Goal: Task Accomplishment & Management: Manage account settings

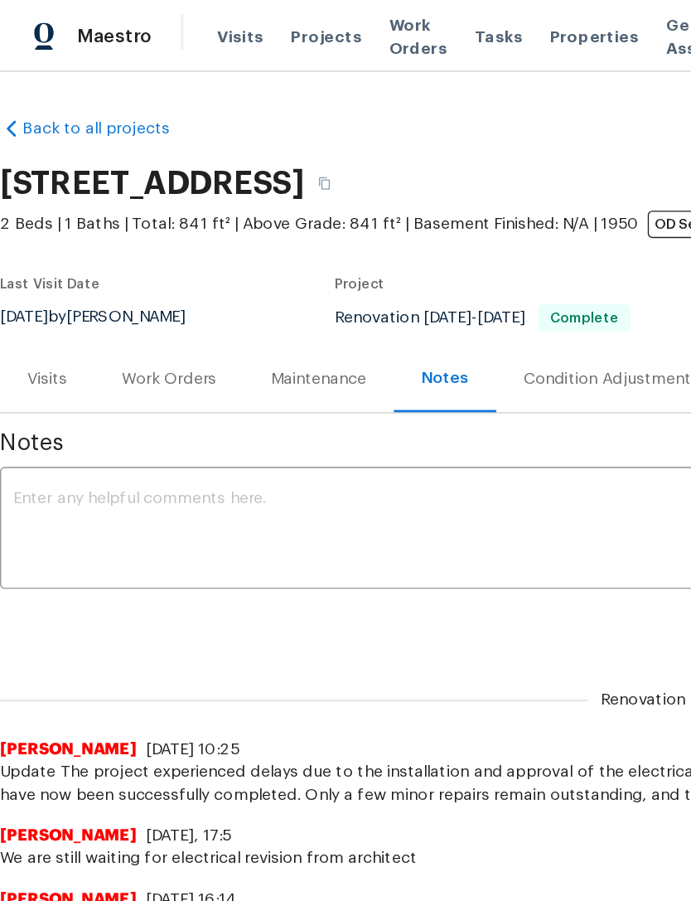
click at [167, 24] on span "Visits" at bounding box center [175, 26] width 34 height 17
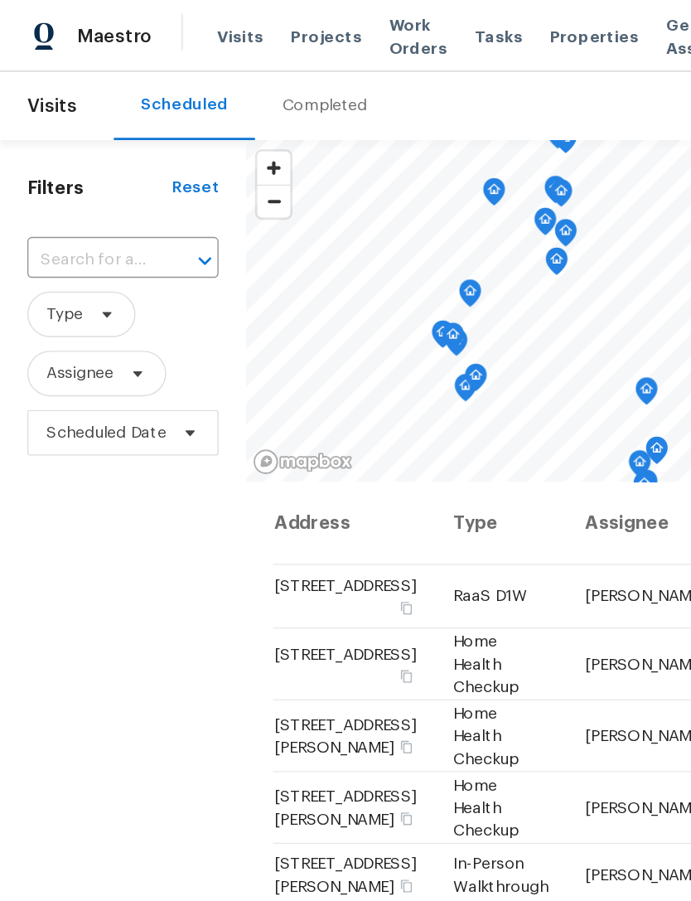
click at [108, 183] on input "text" at bounding box center [66, 189] width 93 height 26
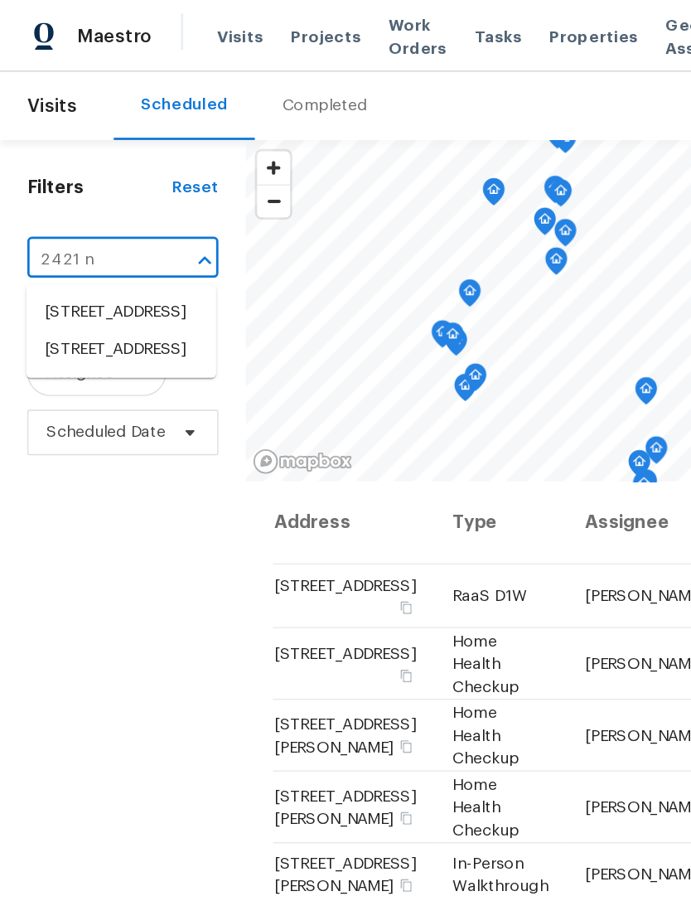
type input "2421 nw"
click at [91, 268] on li "[STREET_ADDRESS]" at bounding box center [88, 254] width 138 height 27
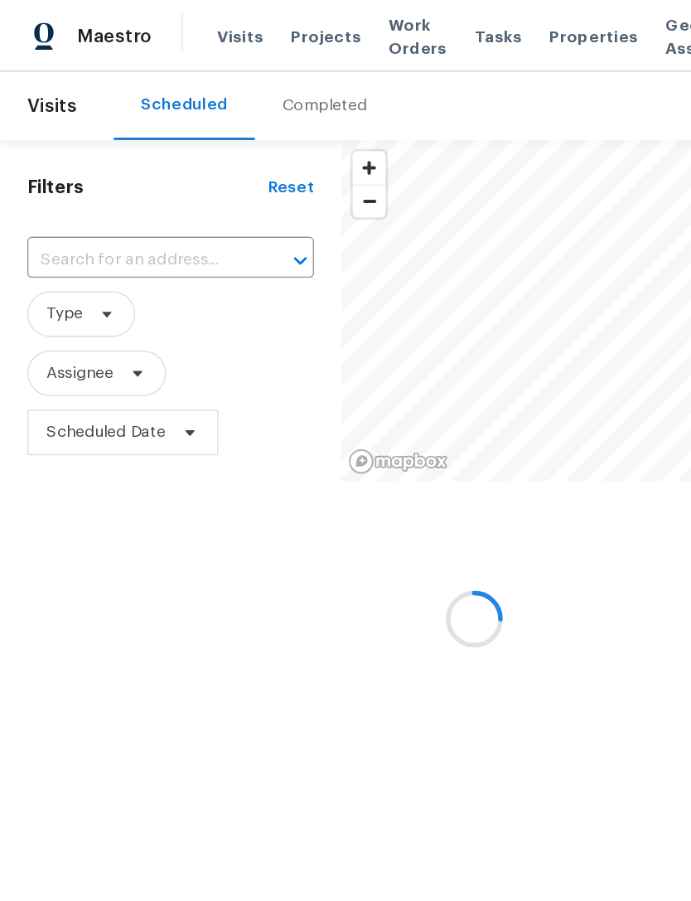
type input "[STREET_ADDRESS]"
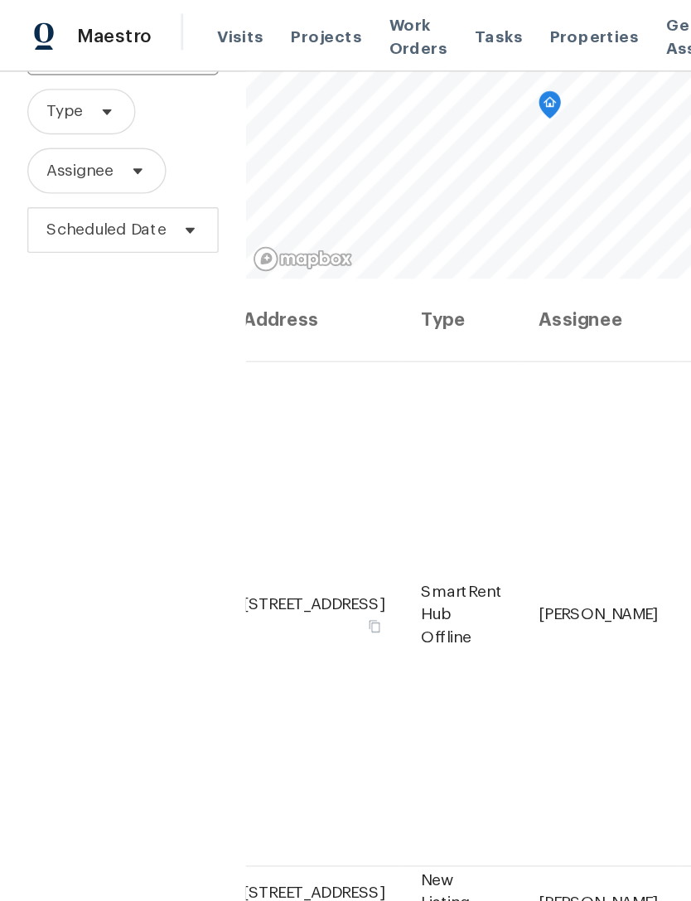
scroll to position [0, 116]
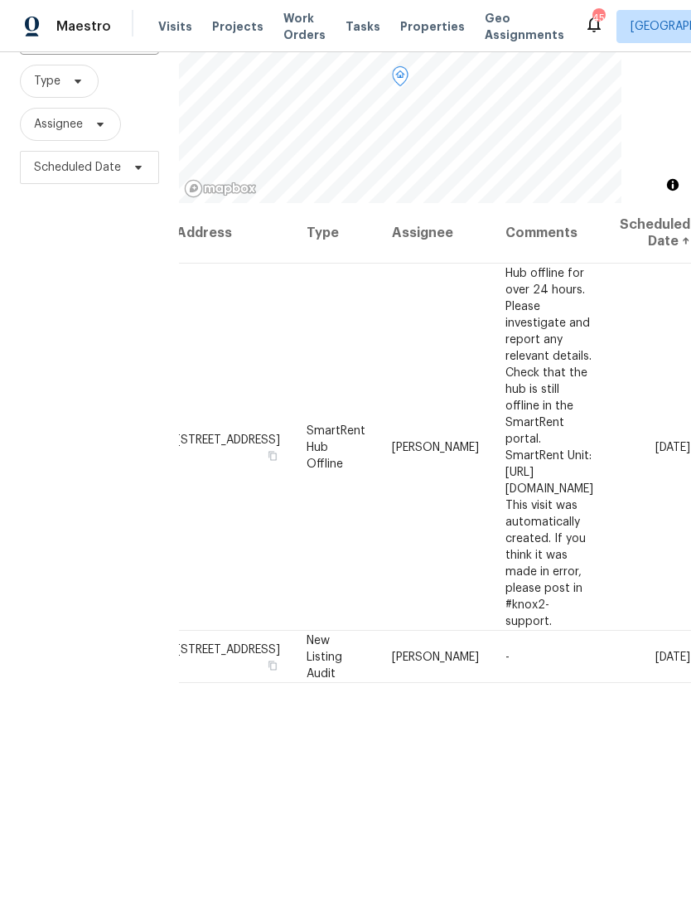
click at [589, 312] on td "Hub offline for over 24 hours. Please investigate and report any relevant detai…" at bounding box center [549, 447] width 114 height 367
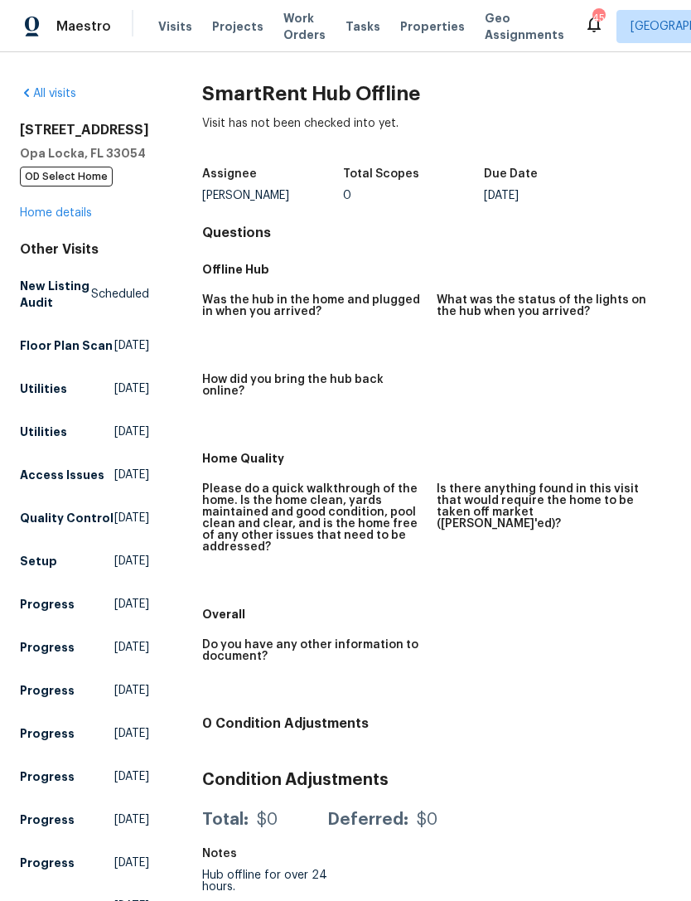
click at [36, 93] on link "All visits" at bounding box center [48, 94] width 56 height 12
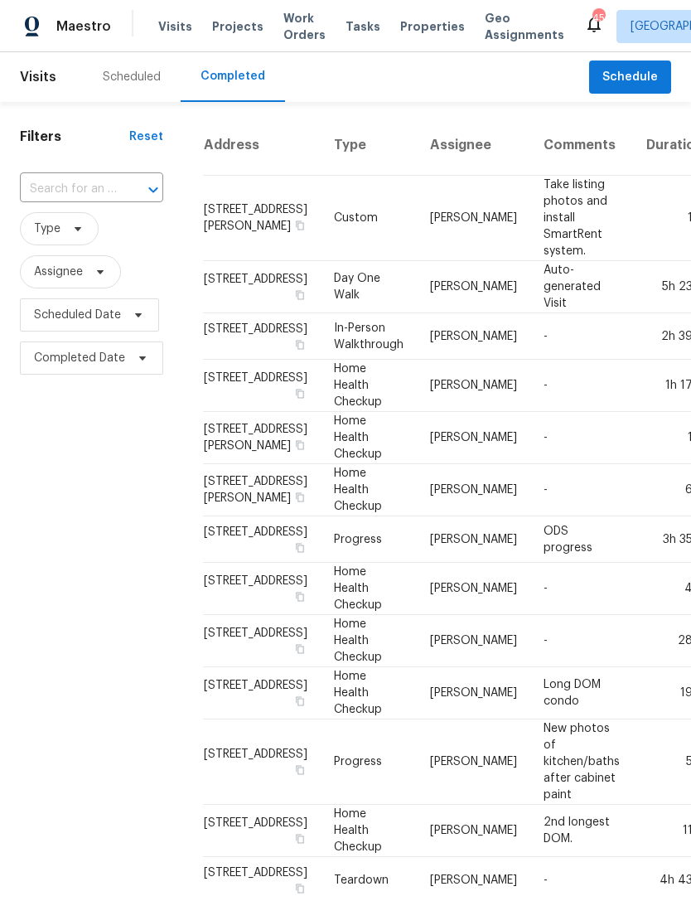
click at [101, 176] on input "text" at bounding box center [68, 189] width 97 height 26
type input "2421 nw"
click at [89, 268] on li "[STREET_ADDRESS]" at bounding box center [90, 254] width 141 height 27
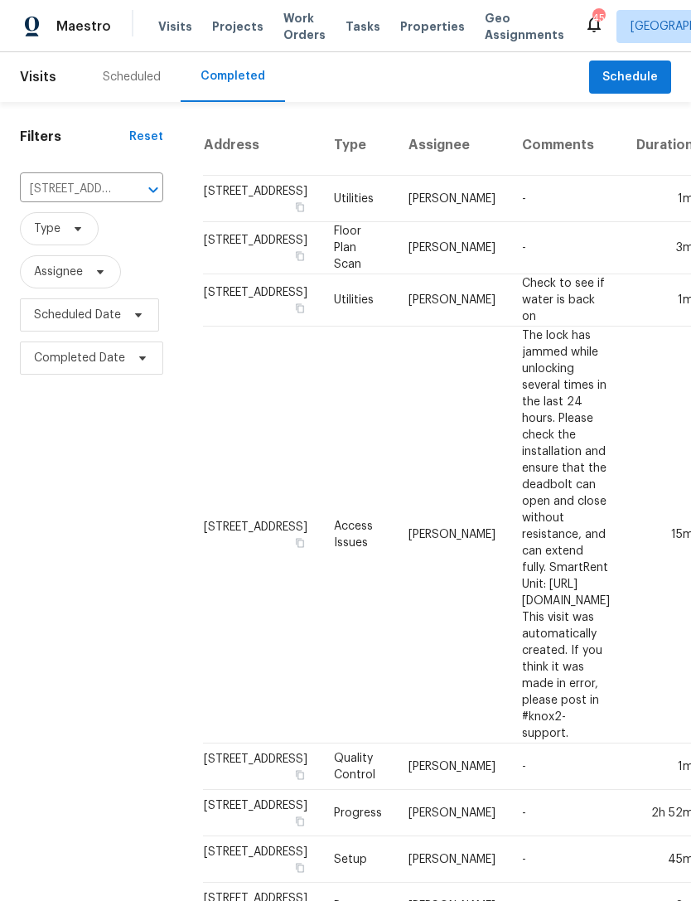
click at [137, 81] on div "Scheduled" at bounding box center [132, 77] width 58 height 17
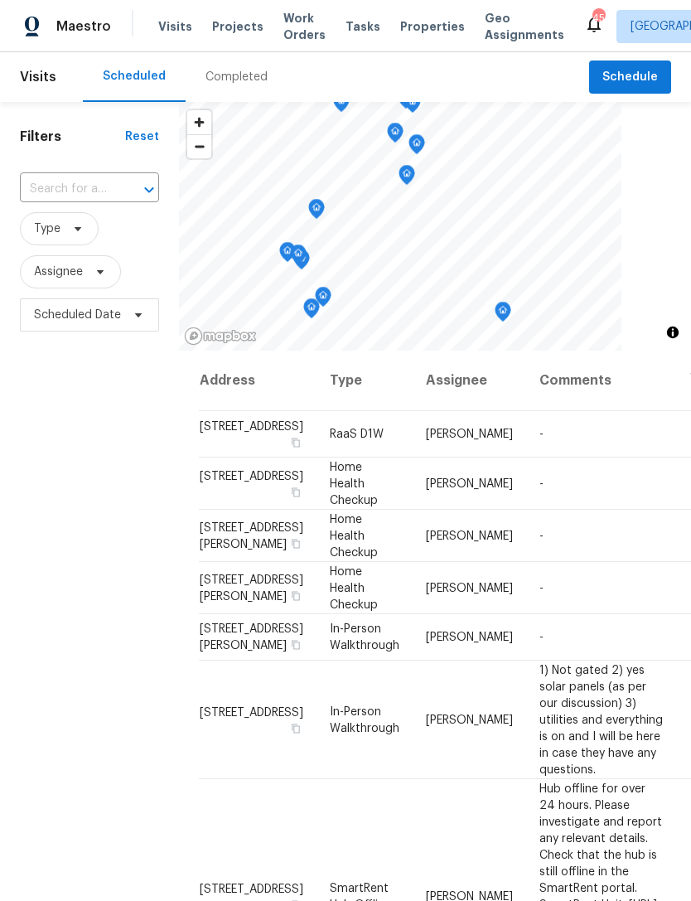
click at [97, 190] on input "text" at bounding box center [66, 189] width 93 height 26
type input "2421 nw"
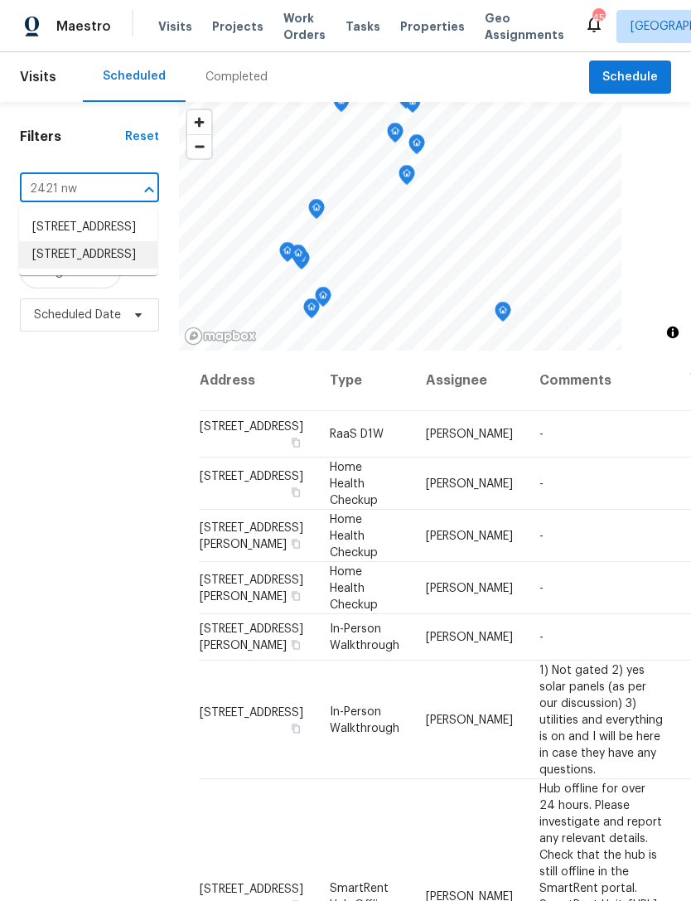
click at [85, 268] on li "[STREET_ADDRESS]" at bounding box center [88, 254] width 138 height 27
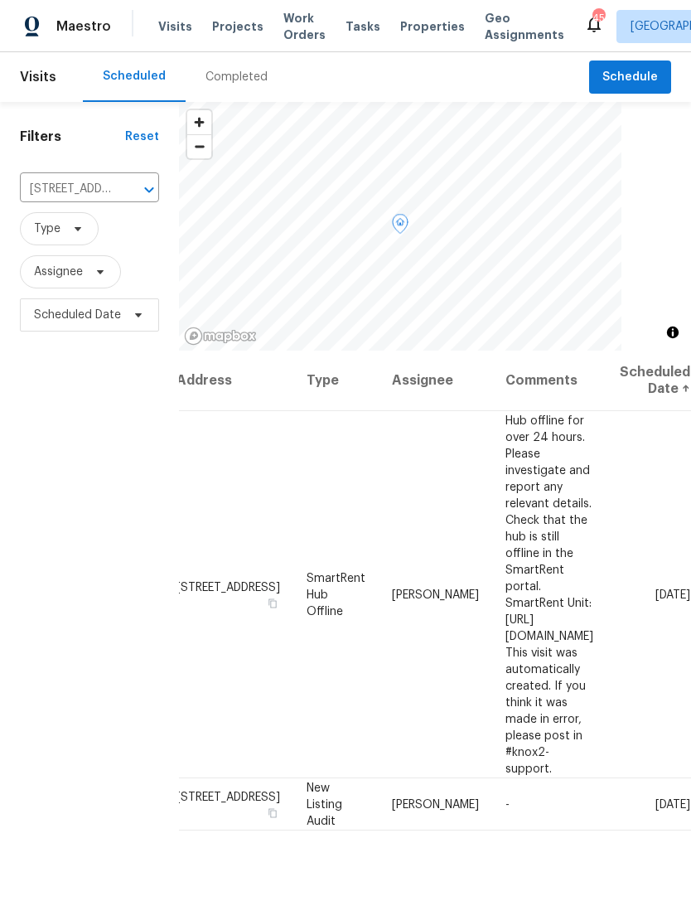
scroll to position [0, 116]
click at [525, 477] on td "Hub offline for over 24 hours. Please investigate and report any relevant detai…" at bounding box center [549, 594] width 114 height 367
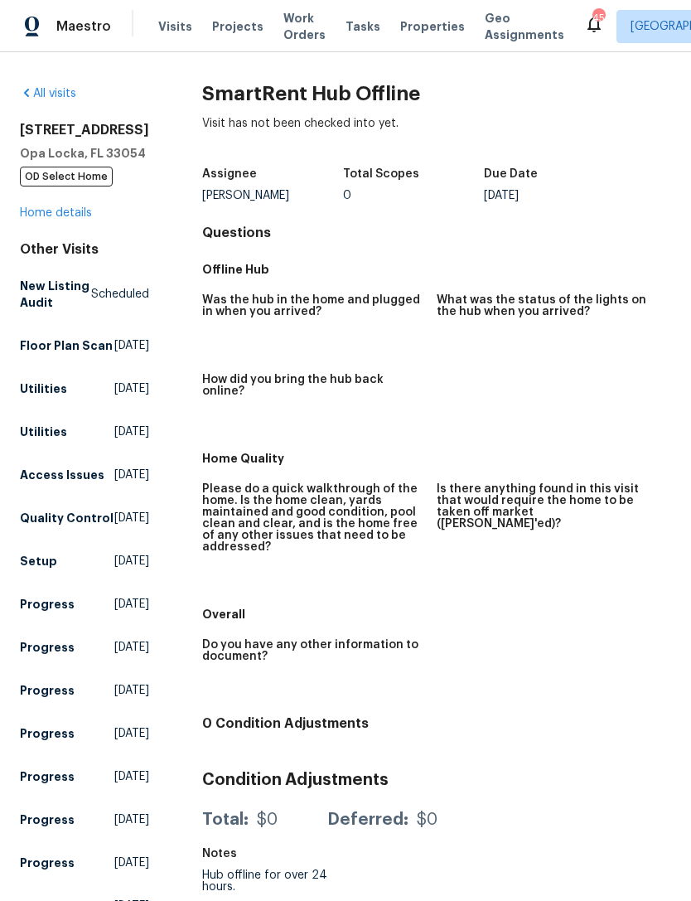
click at [39, 98] on link "All visits" at bounding box center [48, 94] width 56 height 12
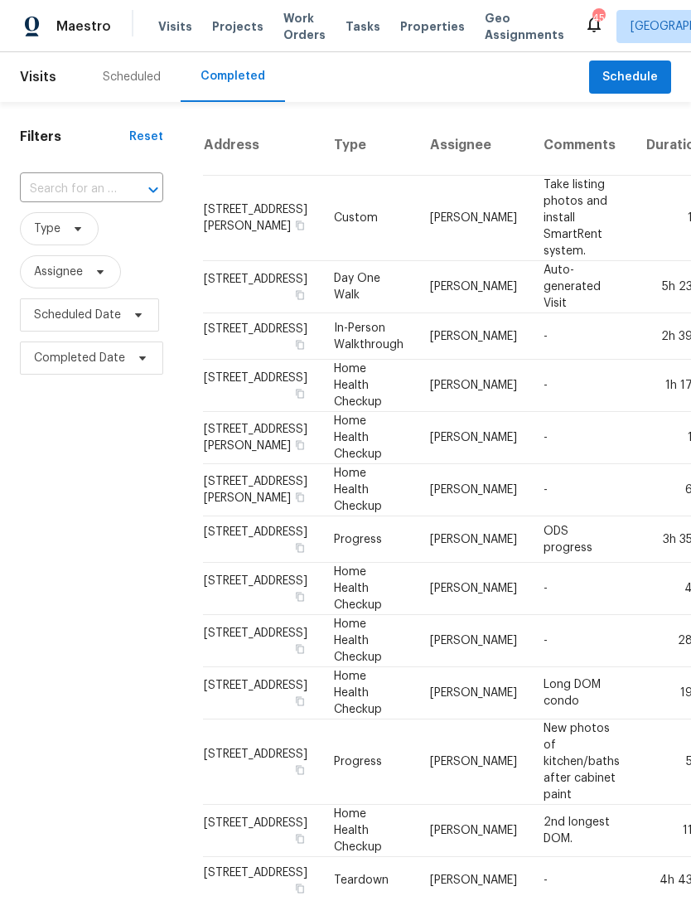
click at [116, 84] on div "Scheduled" at bounding box center [132, 77] width 58 height 17
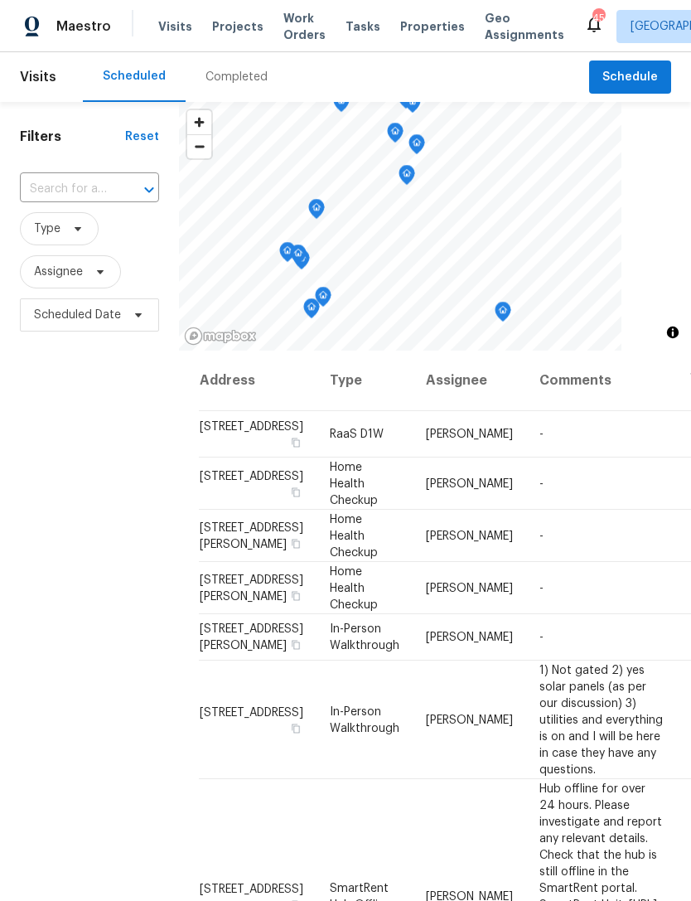
click at [92, 176] on input "text" at bounding box center [66, 189] width 93 height 26
type input "2421 nw"
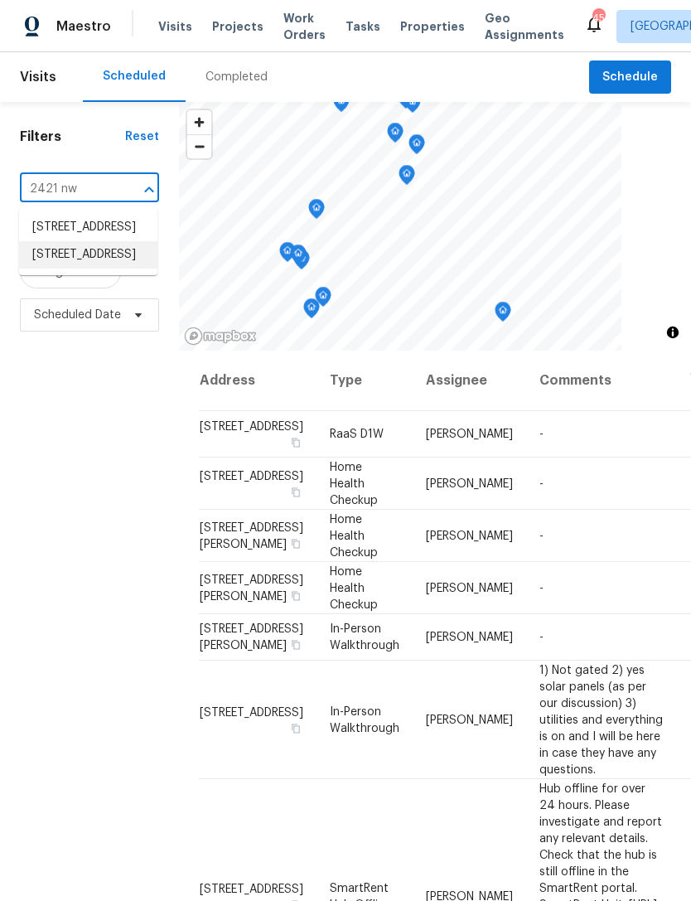
click at [63, 268] on li "[STREET_ADDRESS]" at bounding box center [88, 254] width 138 height 27
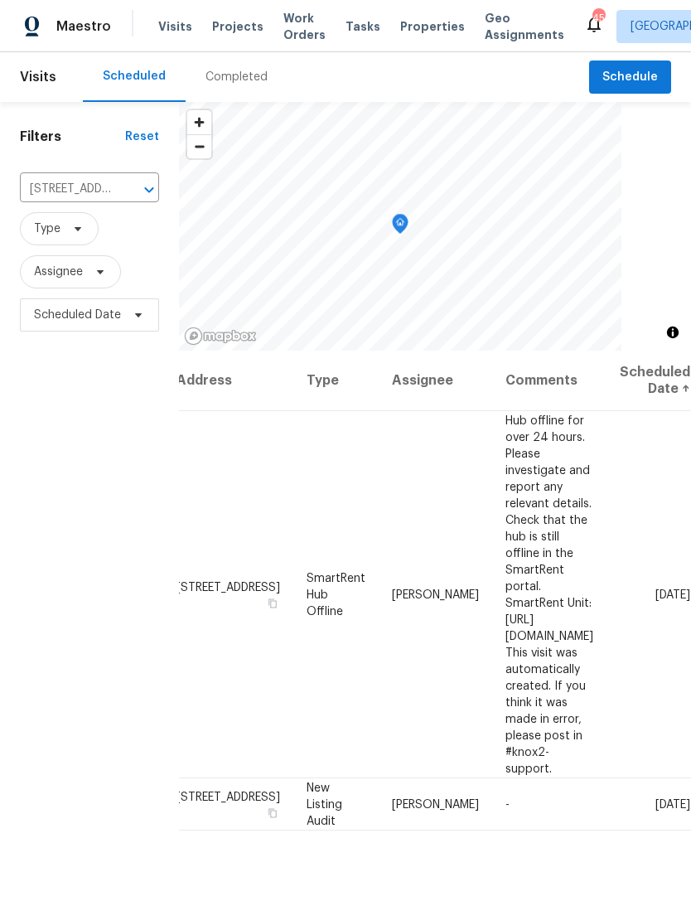
scroll to position [0, 116]
click at [0, 0] on icon at bounding box center [0, 0] width 0 height 0
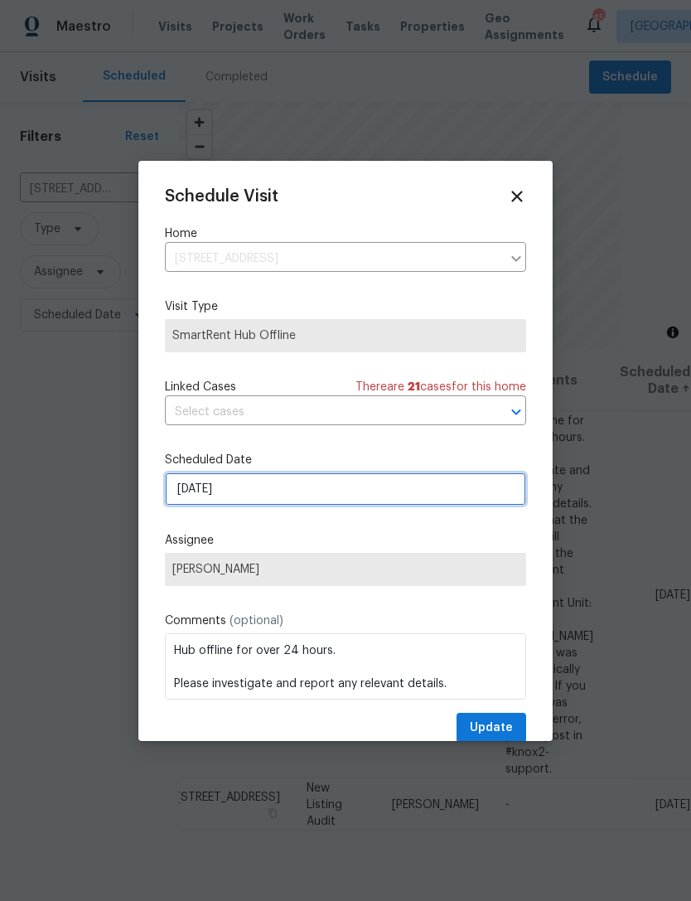
click at [283, 495] on input "[DATE]" at bounding box center [345, 488] width 361 height 33
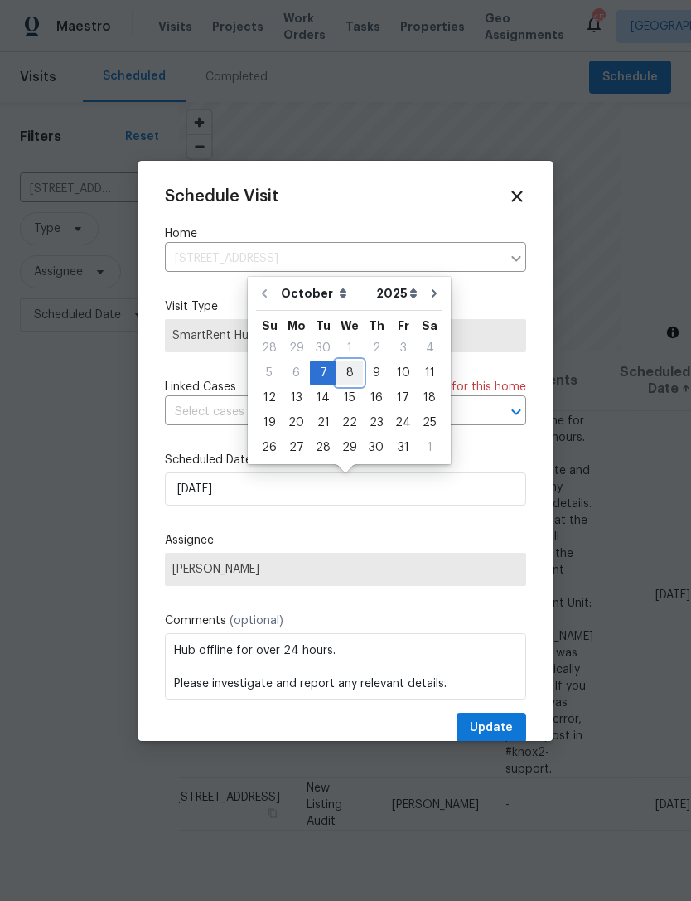
click at [342, 370] on div "8" at bounding box center [349, 372] width 27 height 23
type input "[DATE]"
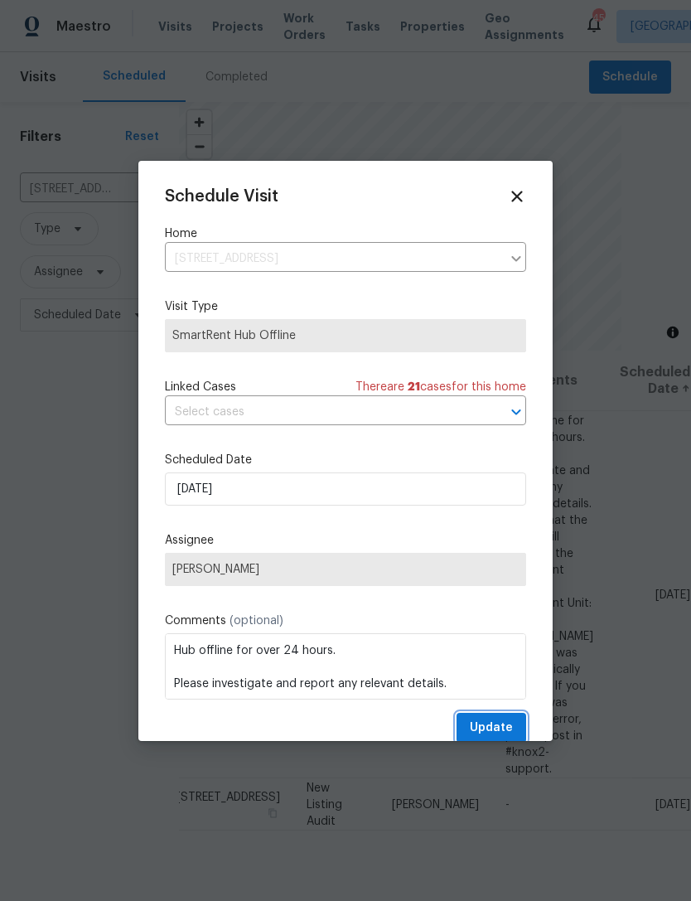
click at [497, 725] on span "Update" at bounding box center [491, 728] width 43 height 21
